Goal: Task Accomplishment & Management: Manage account settings

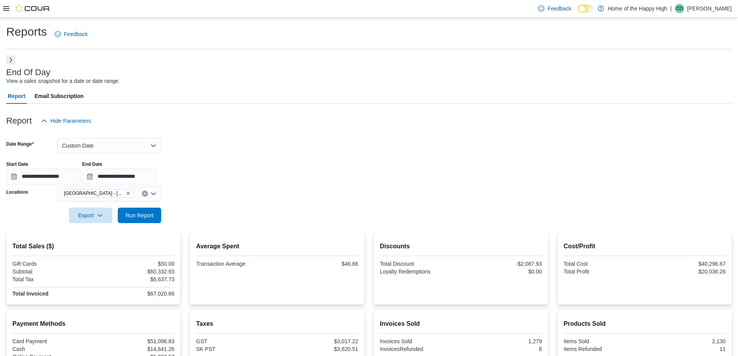
scroll to position [52, 0]
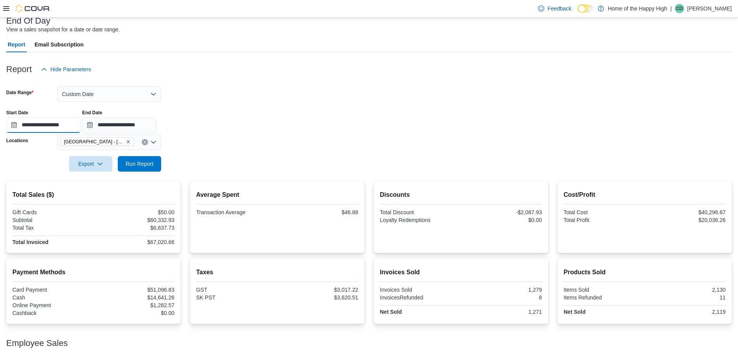
click at [79, 122] on input "**********" at bounding box center [43, 124] width 74 height 15
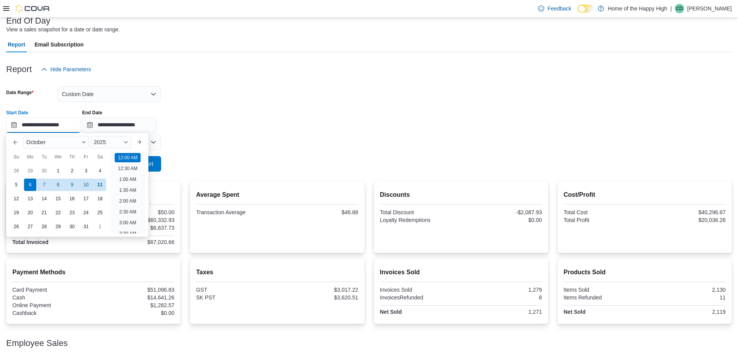
scroll to position [24, 0]
click at [235, 128] on div "**********" at bounding box center [368, 117] width 725 height 29
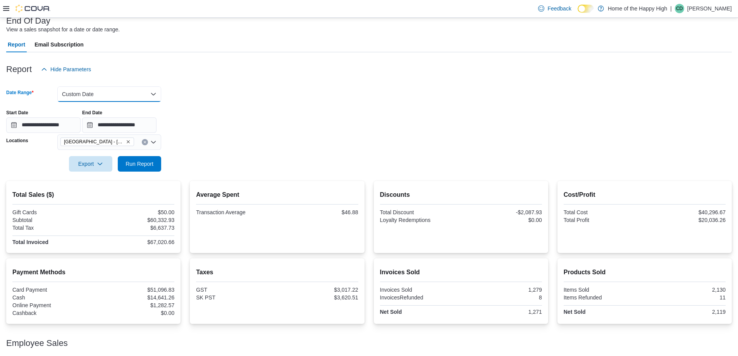
click at [70, 100] on button "Custom Date" at bounding box center [109, 93] width 104 height 15
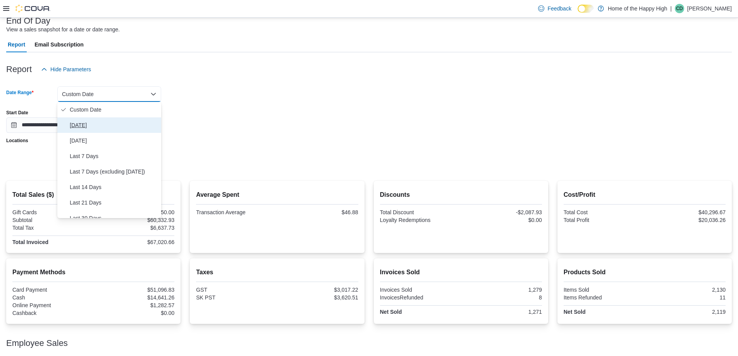
click at [85, 118] on button "Today" at bounding box center [109, 124] width 104 height 15
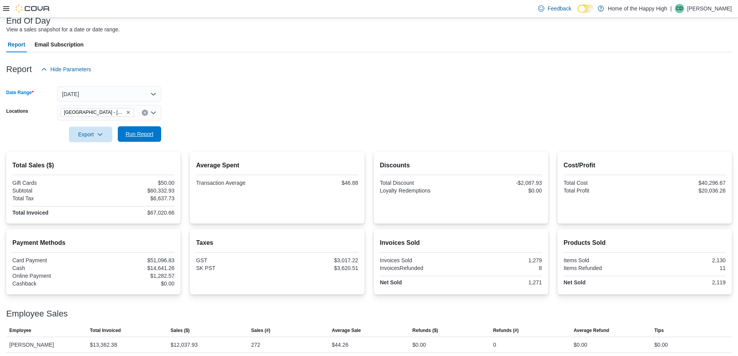
click at [136, 134] on span "Run Report" at bounding box center [139, 134] width 28 height 8
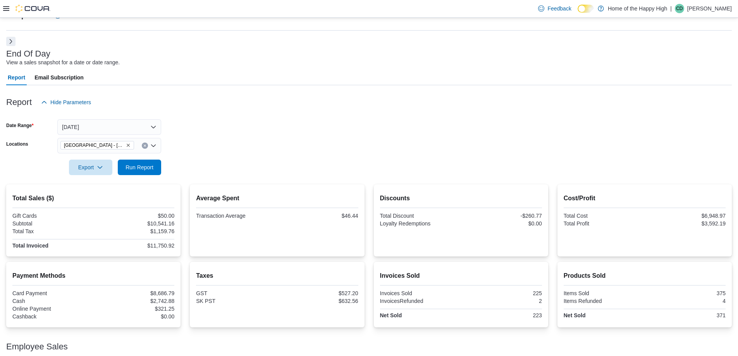
scroll to position [15, 0]
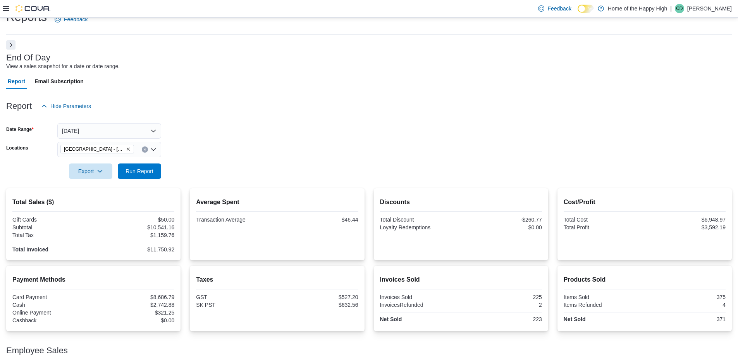
click at [10, 41] on button "Next" at bounding box center [10, 44] width 9 height 9
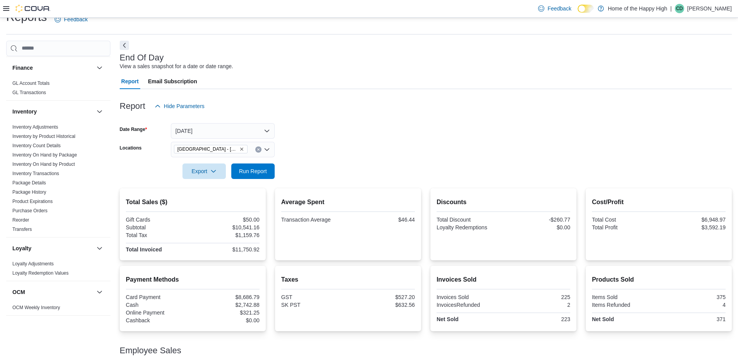
scroll to position [155, 0]
click at [44, 211] on span "Purchase Orders" at bounding box center [58, 208] width 98 height 9
click at [43, 209] on link "Purchase Orders" at bounding box center [29, 208] width 35 height 5
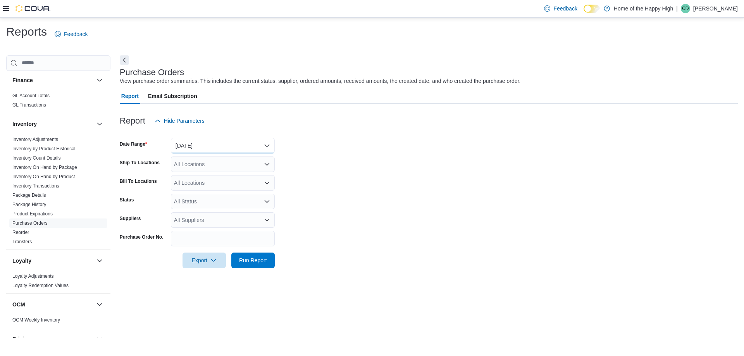
click at [207, 145] on button "Yesterday" at bounding box center [223, 145] width 104 height 15
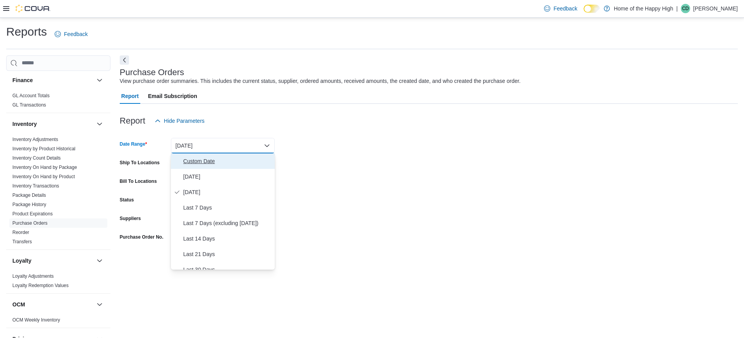
click at [208, 159] on span "Custom Date" at bounding box center [227, 160] width 88 height 9
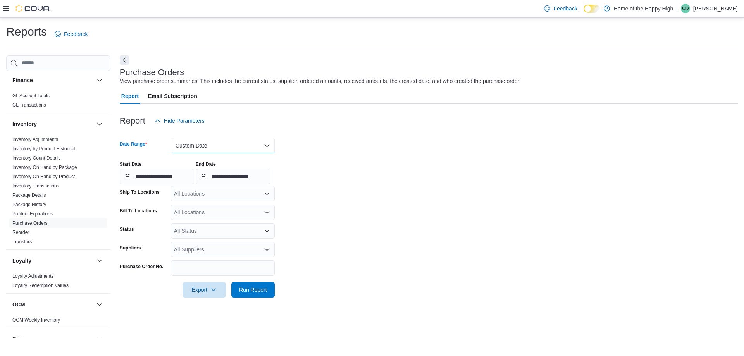
click at [213, 143] on button "Custom Date" at bounding box center [223, 145] width 104 height 15
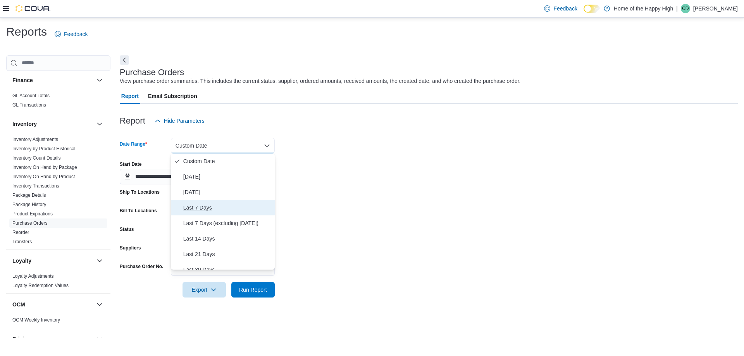
click at [216, 209] on span "Last 7 Days" at bounding box center [227, 207] width 88 height 9
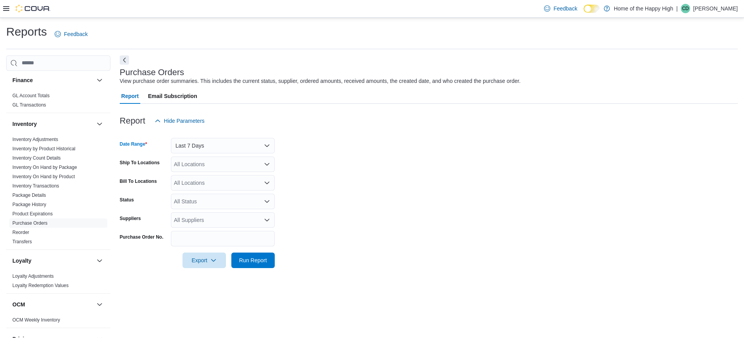
click at [198, 163] on div "All Locations" at bounding box center [223, 163] width 104 height 15
type input "***"
click at [216, 186] on span "[GEOGRAPHIC_DATA] - [GEOGRAPHIC_DATA] - Fire & Flower" at bounding box center [280, 189] width 155 height 8
click at [332, 163] on form "Date Range Last 7 Days Ship To Locations North Battleford - Elkadri Plaza - Fir…" at bounding box center [429, 198] width 618 height 139
click at [259, 253] on span "Run Report" at bounding box center [253, 259] width 34 height 15
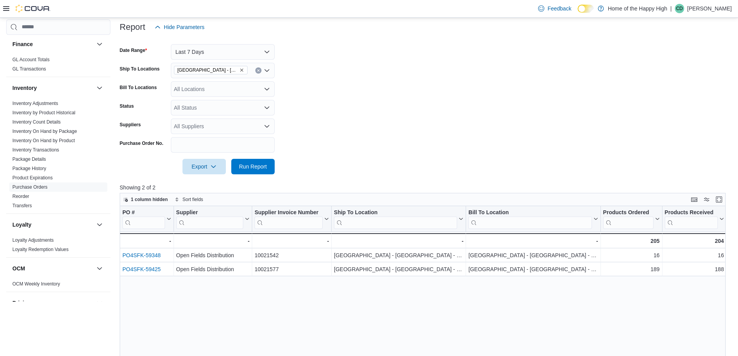
scroll to position [103, 0]
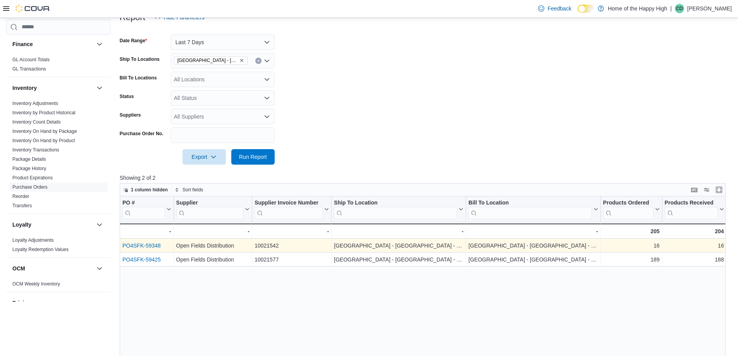
click at [141, 246] on link "PO4SFK-59348" at bounding box center [141, 245] width 38 height 6
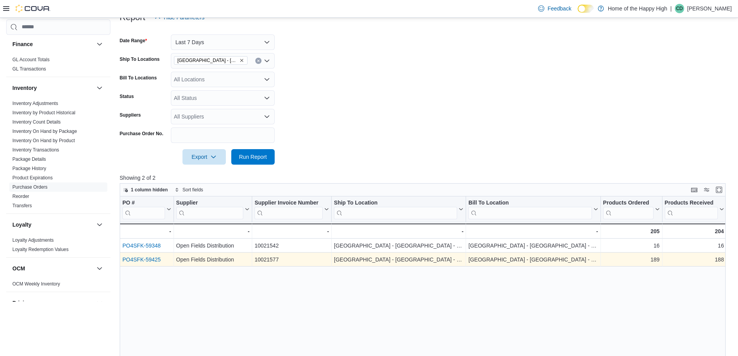
click at [155, 261] on link "PO4SFK-59425" at bounding box center [141, 259] width 38 height 6
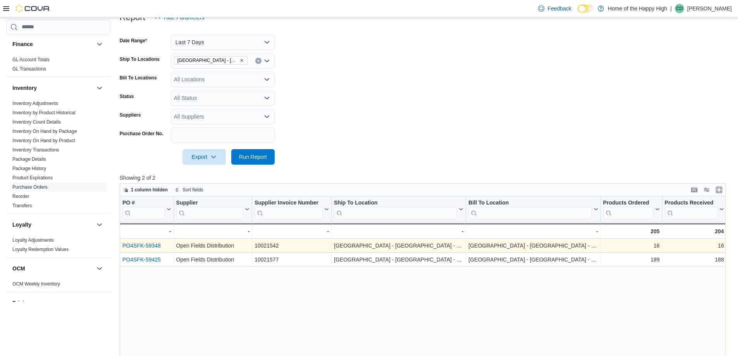
click at [155, 248] on link "PO4SFK-59348" at bounding box center [141, 245] width 38 height 6
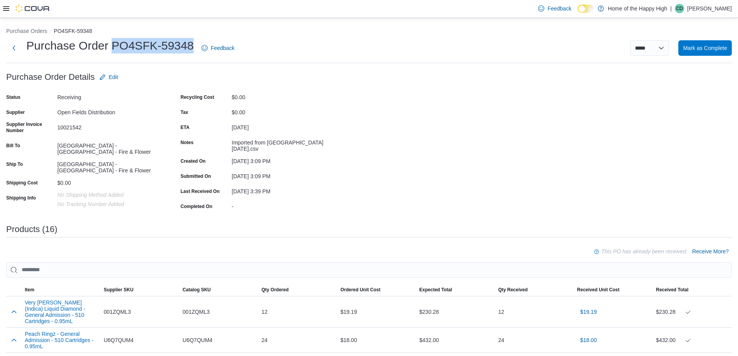
drag, startPoint x: 193, startPoint y: 42, endPoint x: 115, endPoint y: 50, distance: 78.7
click at [115, 50] on h1 "Purchase Order PO4SFK-59348" at bounding box center [109, 45] width 167 height 15
copy h1 "PO4SFK-59348"
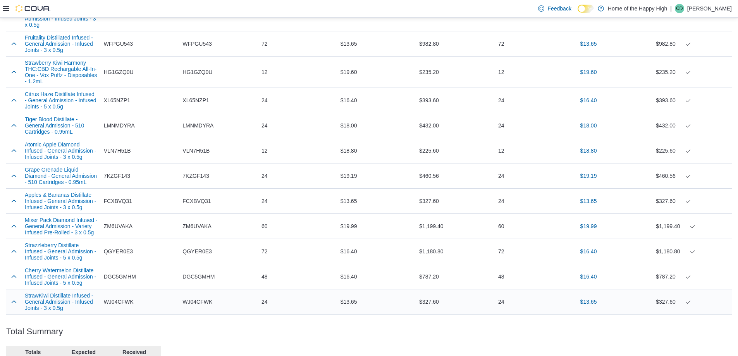
scroll to position [473, 0]
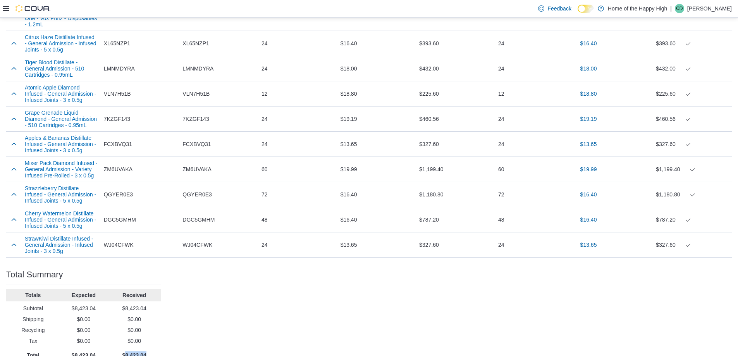
drag, startPoint x: 150, startPoint y: 343, endPoint x: 124, endPoint y: 344, distance: 25.6
click at [124, 351] on p "$8,423.04" at bounding box center [134, 355] width 48 height 8
copy p "8,423.04"
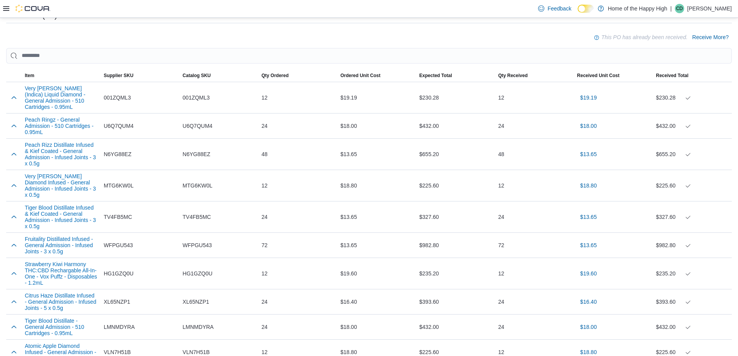
scroll to position [59, 0]
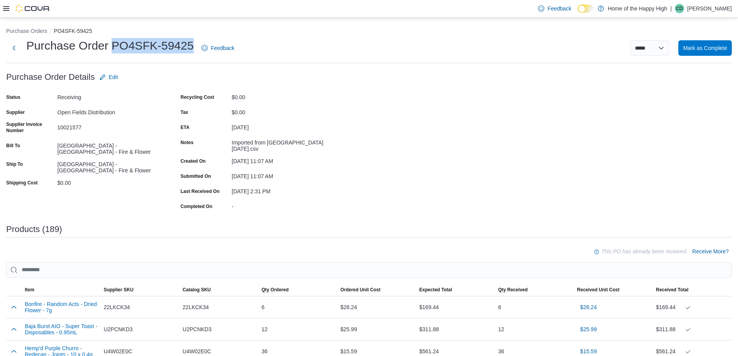
drag, startPoint x: 194, startPoint y: 41, endPoint x: 114, endPoint y: 43, distance: 79.4
click at [114, 43] on div "Purchase Order PO4SFK-59425 Feedback" at bounding box center [121, 48] width 231 height 20
copy h1 "PO4SFK-59425"
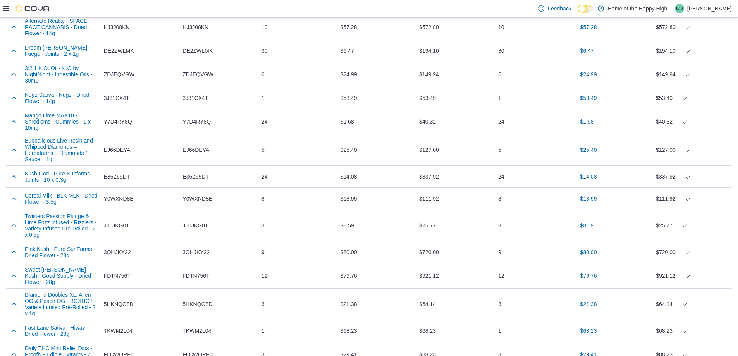
scroll to position [4527, 0]
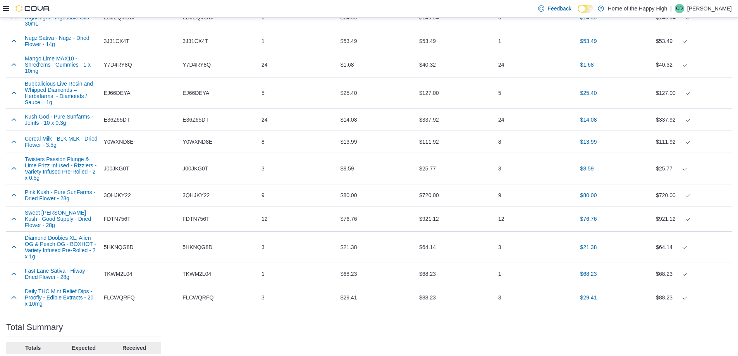
drag, startPoint x: 152, startPoint y: 343, endPoint x: 119, endPoint y: 345, distance: 32.6
drag, startPoint x: 153, startPoint y: 340, endPoint x: 120, endPoint y: 340, distance: 32.9
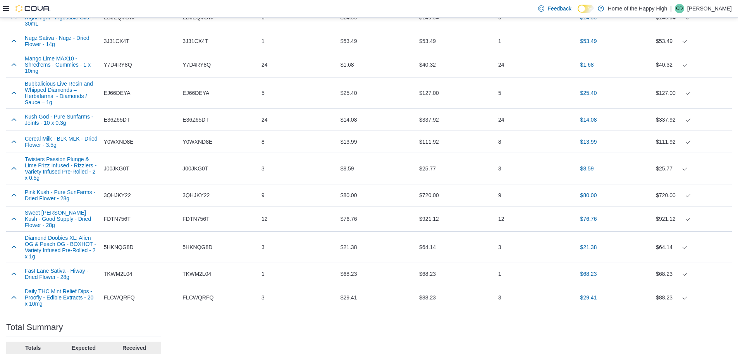
copy p "$51,132.77"
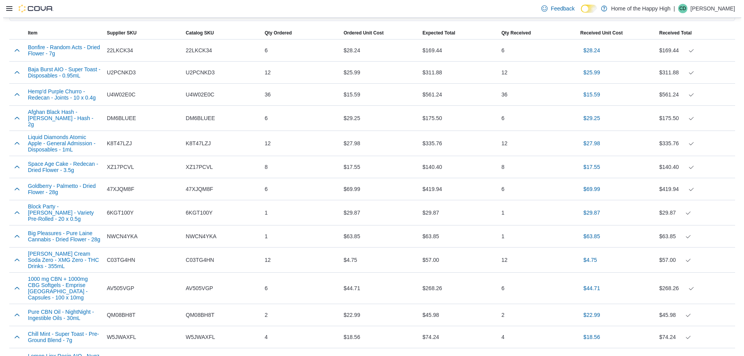
scroll to position [0, 0]
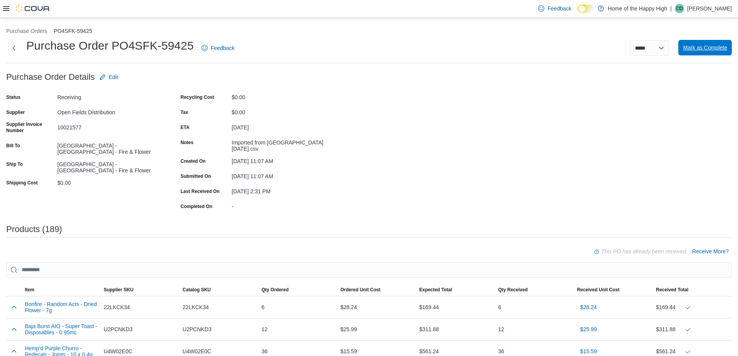
click at [725, 54] on span "Mark as Complete" at bounding box center [705, 47] width 44 height 15
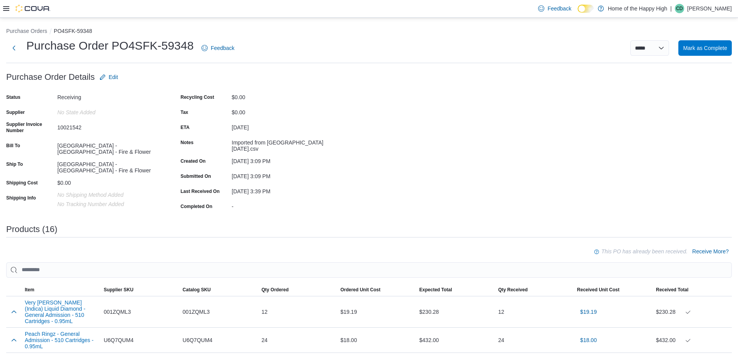
click at [705, 38] on div "Purchase Order PO4SFK-59348 Feedback ***** ***** Mark as Complete" at bounding box center [368, 48] width 725 height 20
click at [706, 46] on span "Mark as Complete" at bounding box center [705, 48] width 44 height 8
